Goal: Navigation & Orientation: Find specific page/section

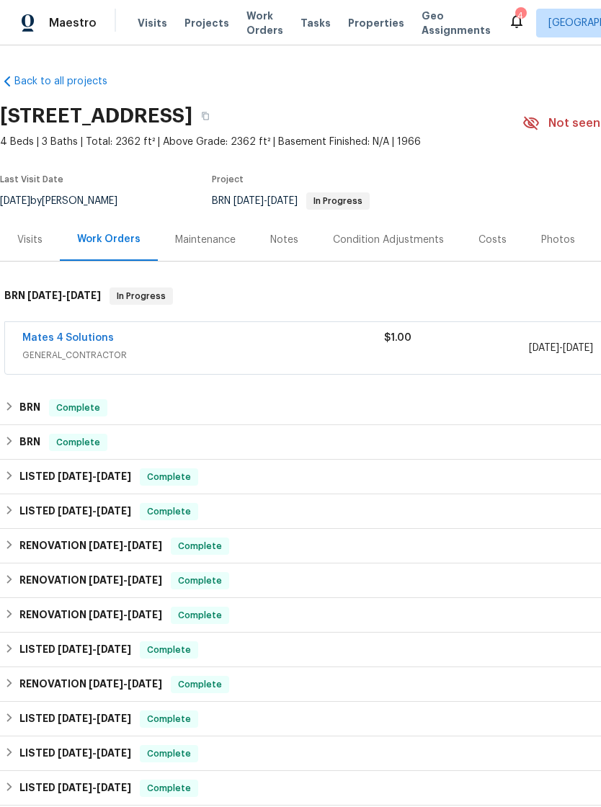
click at [148, 18] on span "Visits" at bounding box center [153, 23] width 30 height 14
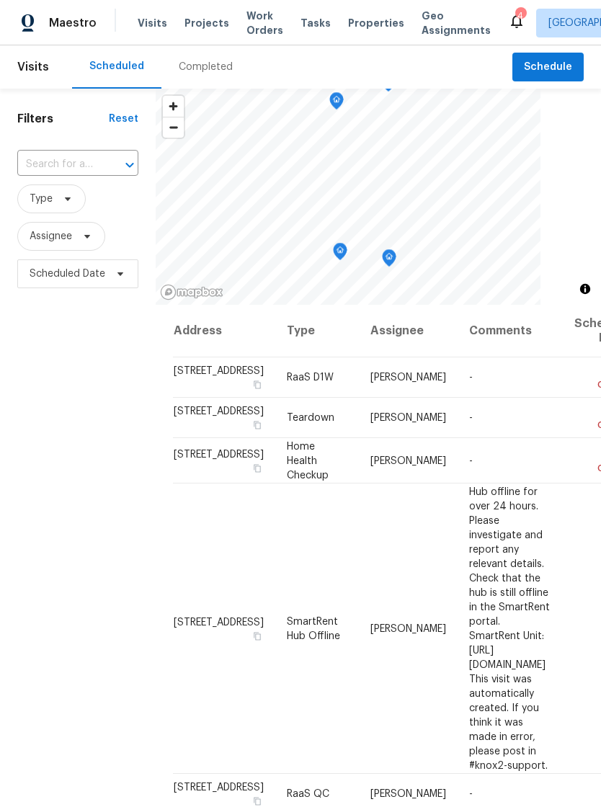
click at [360, 23] on span "Properties" at bounding box center [376, 23] width 56 height 14
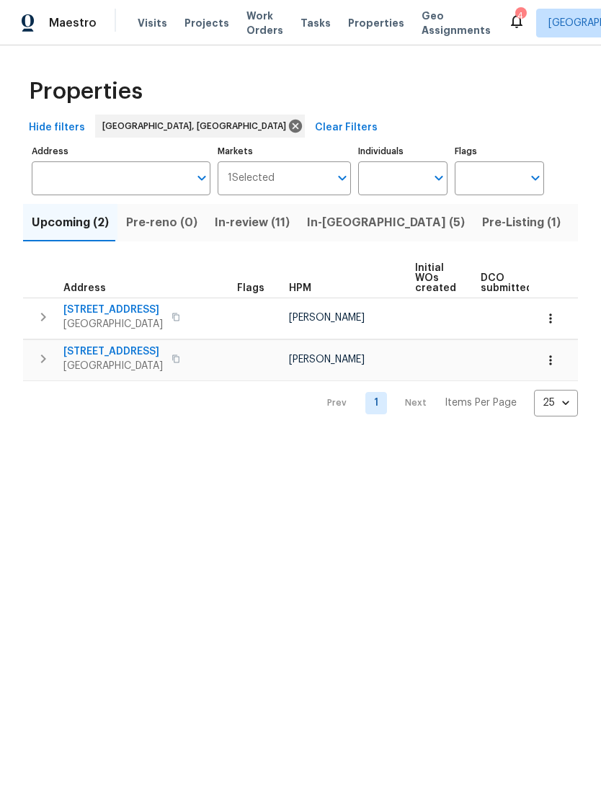
click at [473, 210] on button "Pre-Listing (1)" at bounding box center [521, 222] width 96 height 37
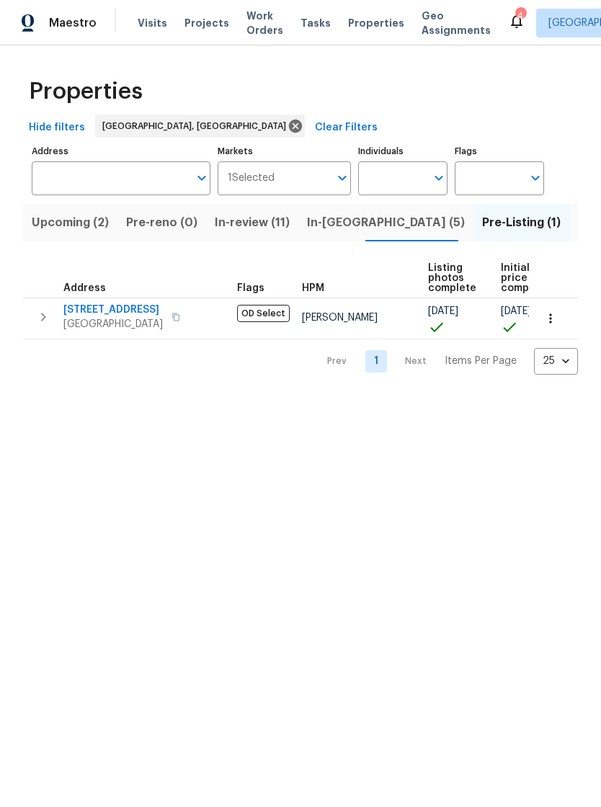
click at [251, 218] on span "In-review (11)" at bounding box center [252, 222] width 75 height 20
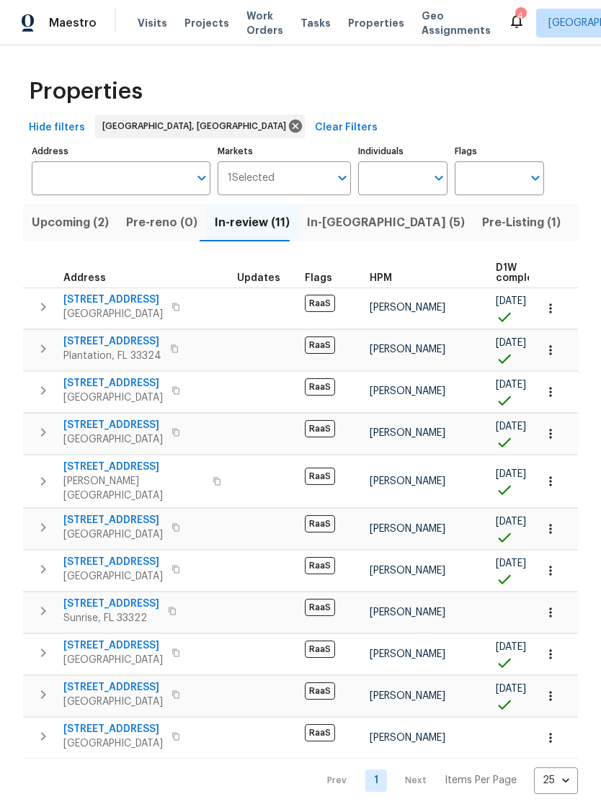
click at [161, 222] on span "Pre-reno (0)" at bounding box center [161, 222] width 71 height 20
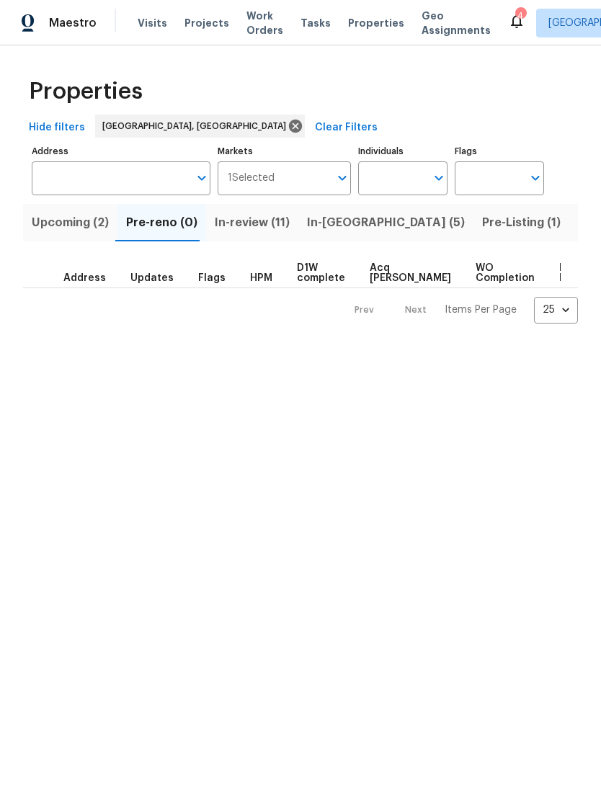
click at [248, 220] on span "In-review (11)" at bounding box center [252, 222] width 75 height 20
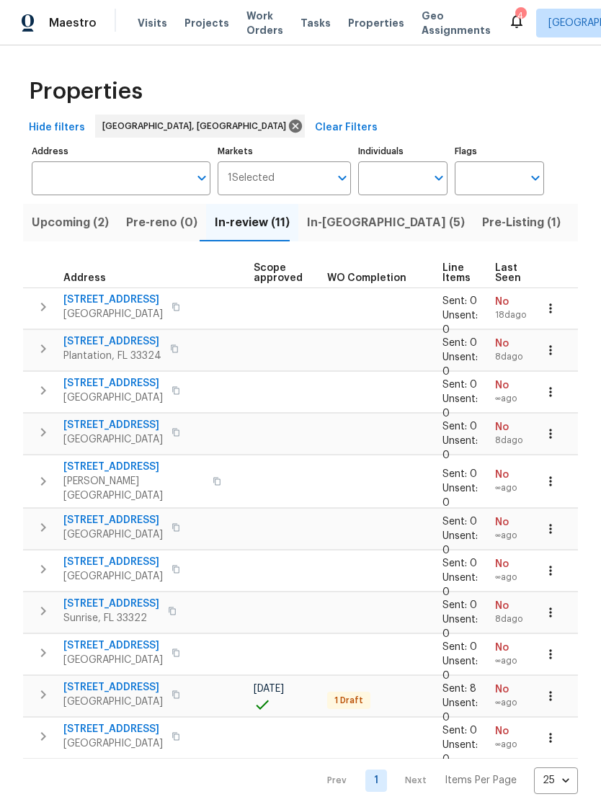
scroll to position [0, 314]
